Goal: Task Accomplishment & Management: Manage account settings

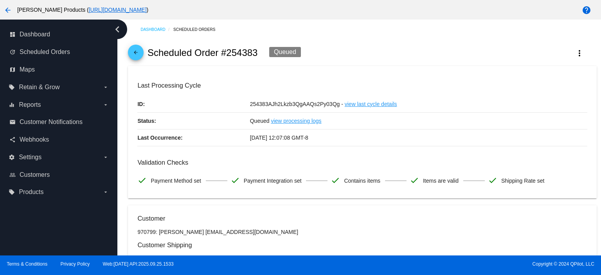
click at [135, 49] on span "arrow_back" at bounding box center [135, 54] width 9 height 19
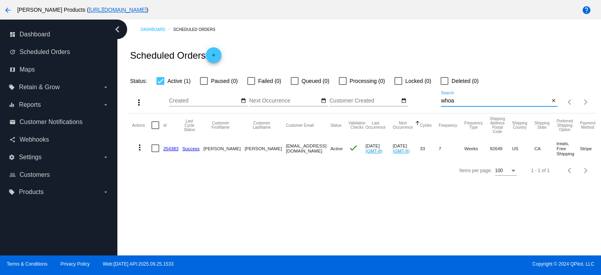
drag, startPoint x: 458, startPoint y: 103, endPoint x: 427, endPoint y: 102, distance: 30.5
click at [425, 103] on div "more_vert Sep Jan Feb Mar [DATE]" at bounding box center [362, 100] width 468 height 28
paste input "1034094"
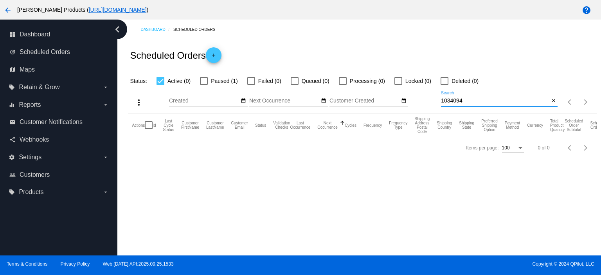
click at [441, 101] on input "1034094" at bounding box center [495, 101] width 108 height 6
type input "1034094"
click at [202, 81] on div at bounding box center [204, 81] width 8 height 8
click at [203, 85] on input "Paused (1)" at bounding box center [203, 85] width 0 height 0
checkbox input "true"
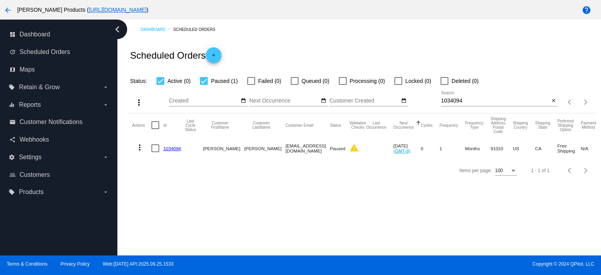
click at [175, 147] on link "1034094" at bounding box center [172, 148] width 18 height 5
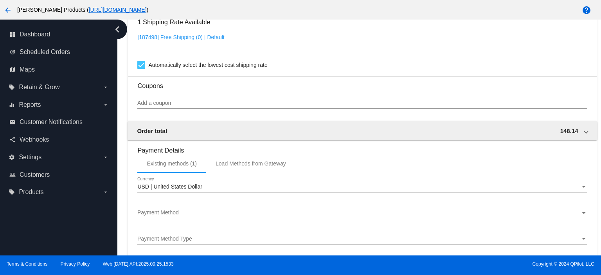
scroll to position [574, 0]
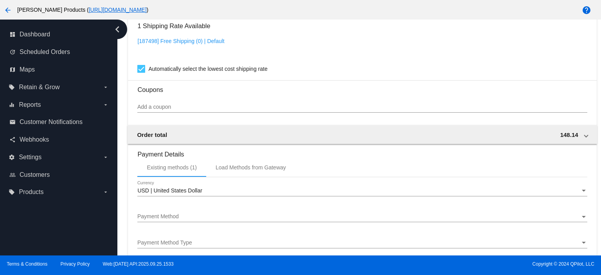
click at [164, 212] on div "Payment Method Payment Method" at bounding box center [362, 214] width 450 height 15
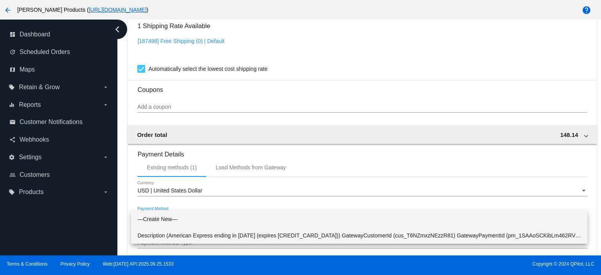
click at [171, 233] on span "Description (American Express ending in [DATE] (expires [CREDIT_CARD_DATA])) Ga…" at bounding box center [359, 235] width 444 height 16
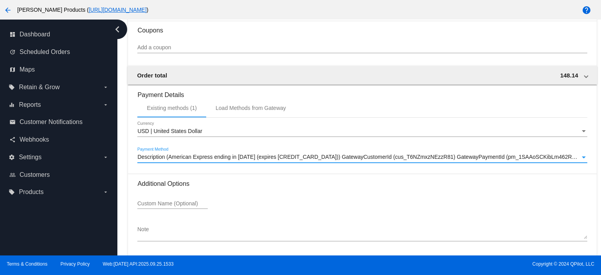
scroll to position [664, 0]
